Goal: Task Accomplishment & Management: Complete application form

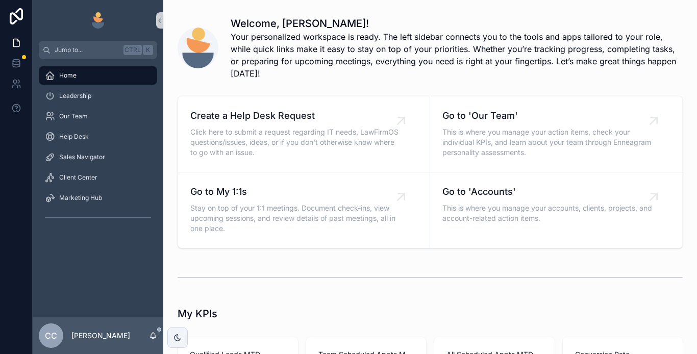
click at [117, 157] on div "Sales Navigator" at bounding box center [98, 157] width 106 height 16
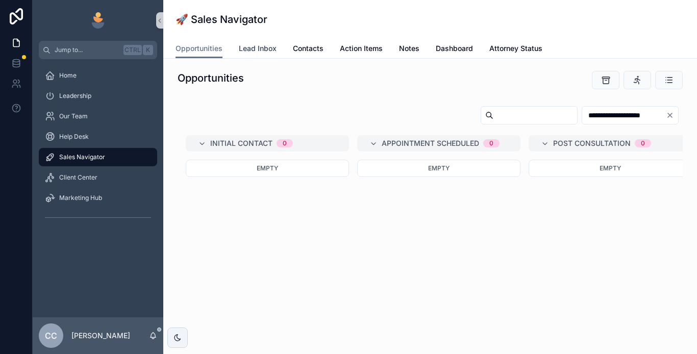
click at [258, 46] on span "Lead Inbox" at bounding box center [258, 48] width 38 height 10
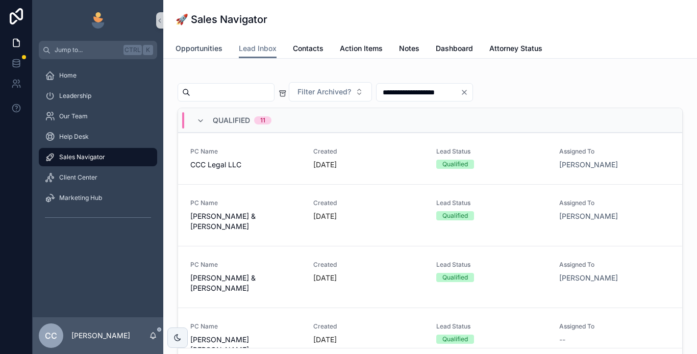
click at [202, 41] on link "Opportunities" at bounding box center [199, 49] width 47 height 20
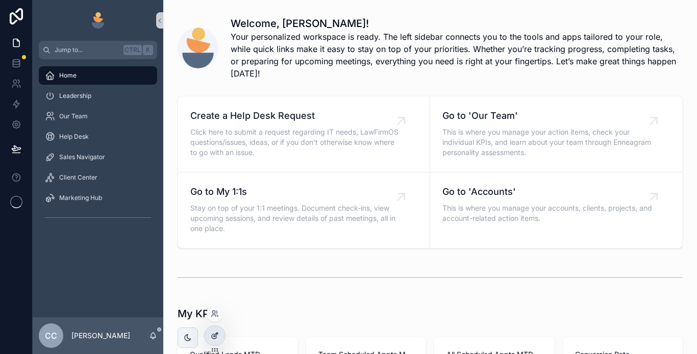
click at [217, 338] on icon at bounding box center [215, 336] width 8 height 8
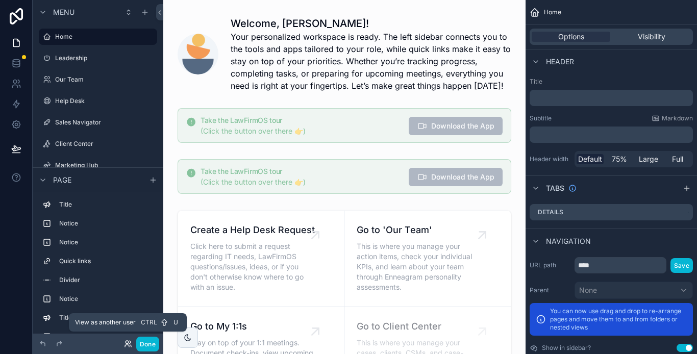
click at [127, 345] on icon at bounding box center [127, 346] width 4 height 2
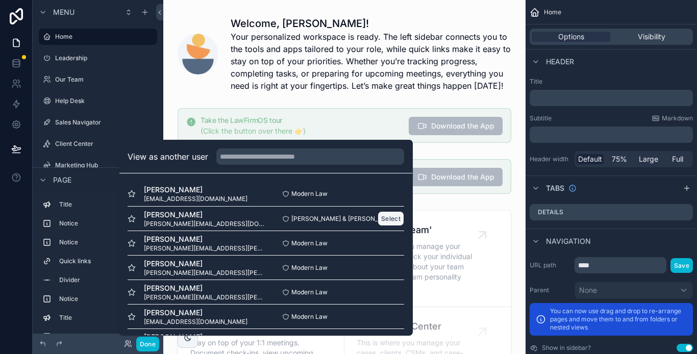
click at [378, 218] on button "Select" at bounding box center [391, 218] width 27 height 15
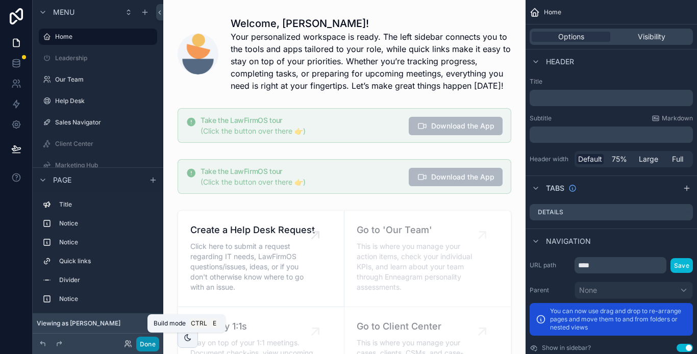
click at [148, 345] on button "Done" at bounding box center [147, 344] width 23 height 15
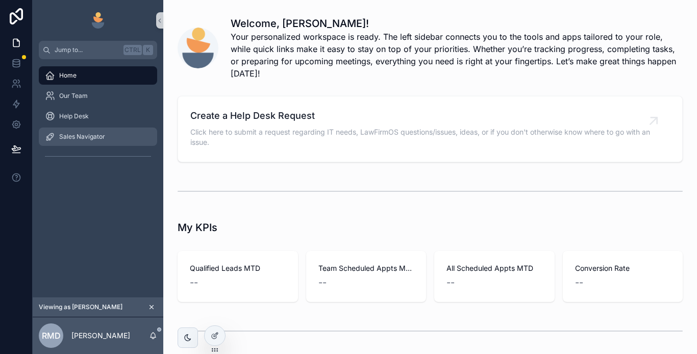
click at [106, 139] on div "Sales Navigator" at bounding box center [98, 137] width 106 height 16
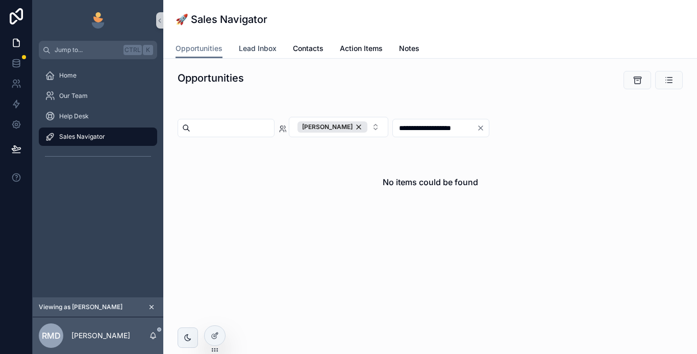
click at [257, 46] on span "Lead Inbox" at bounding box center [258, 48] width 38 height 10
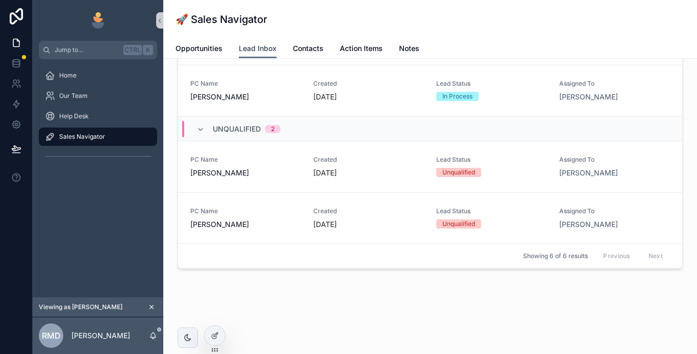
scroll to position [135, 0]
click at [255, 126] on span "Unqualified" at bounding box center [237, 129] width 48 height 10
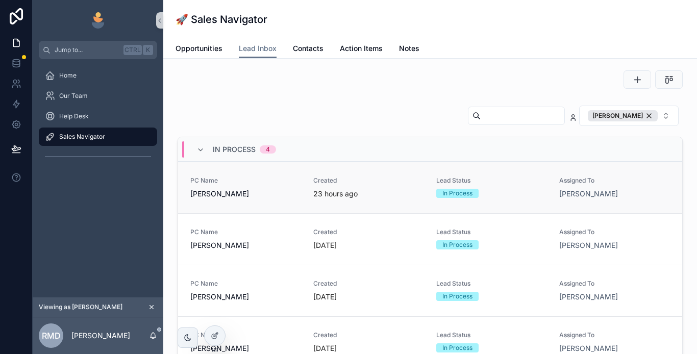
scroll to position [0, 0]
click at [642, 118] on div "[PERSON_NAME]" at bounding box center [623, 116] width 70 height 11
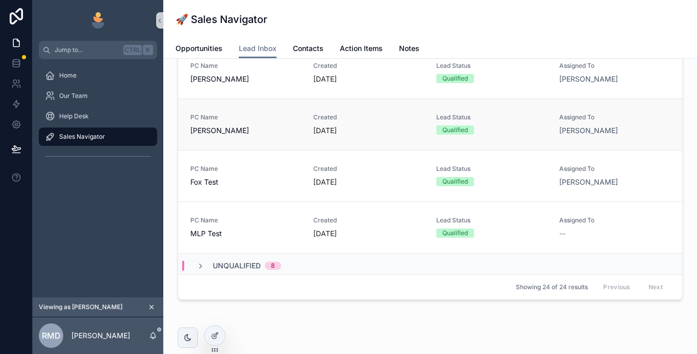
scroll to position [612, 0]
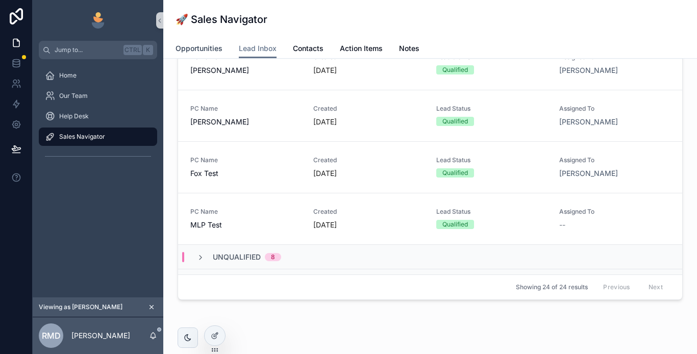
click at [186, 45] on span "Opportunities" at bounding box center [199, 48] width 47 height 10
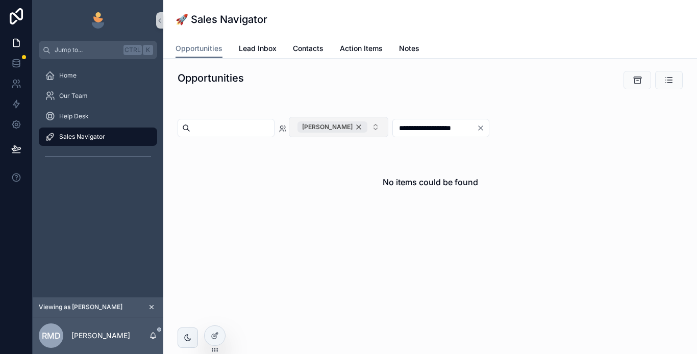
click at [367, 125] on div "[PERSON_NAME]" at bounding box center [333, 126] width 70 height 11
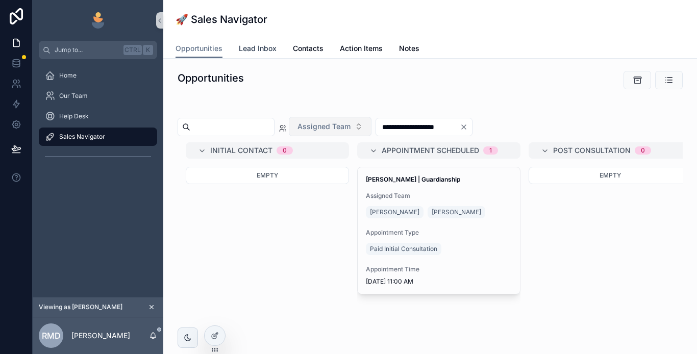
click at [259, 44] on span "Lead Inbox" at bounding box center [258, 48] width 38 height 10
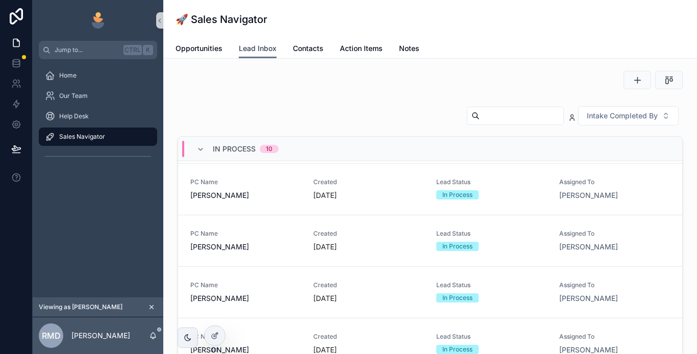
scroll to position [255, 0]
click at [633, 79] on icon "scrollable content" at bounding box center [637, 80] width 10 height 10
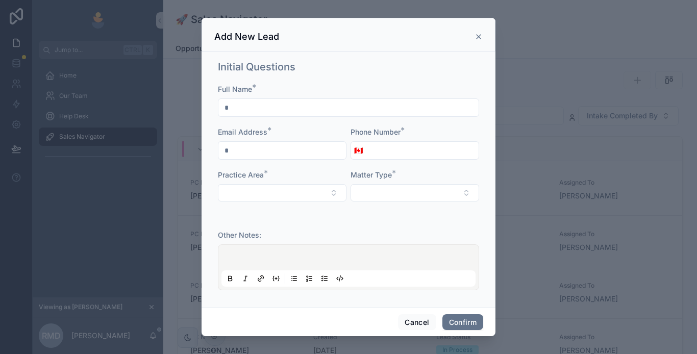
click at [259, 114] on input "text" at bounding box center [348, 108] width 260 height 14
type input "**********"
click at [268, 154] on input "text" at bounding box center [282, 150] width 128 height 14
click at [477, 35] on icon at bounding box center [479, 37] width 8 height 8
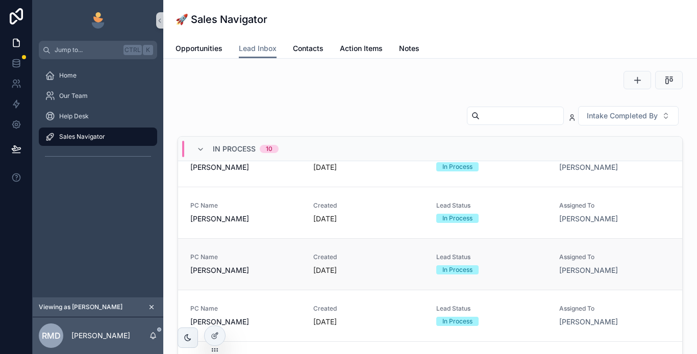
scroll to position [0, 0]
